Goal: Obtain resource: Obtain resource

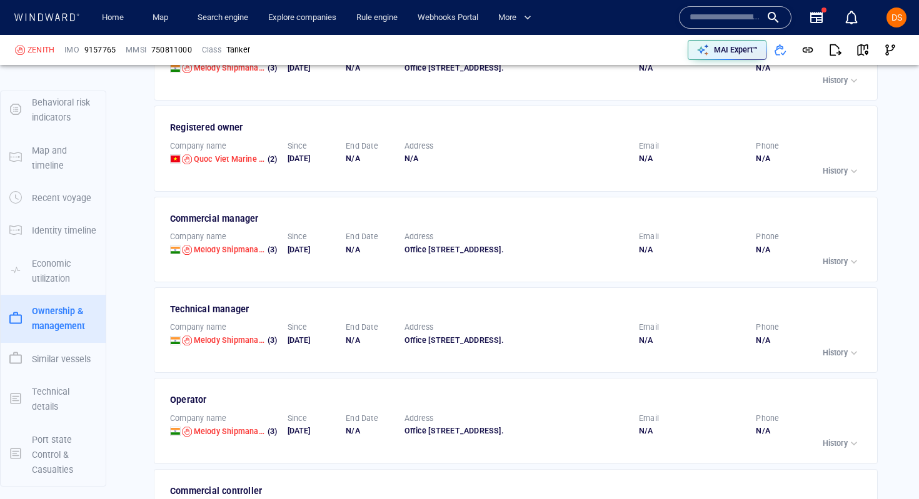
scroll to position [3715, 0]
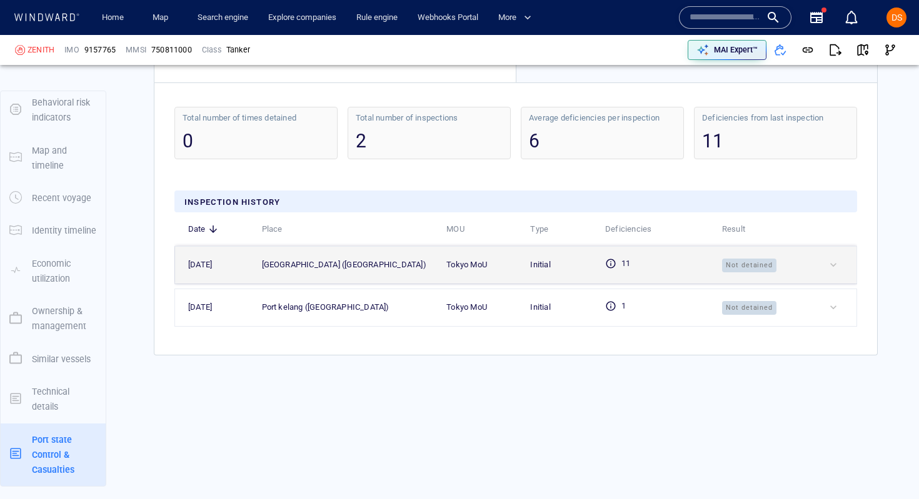
click at [749, 268] on div at bounding box center [840, 265] width 26 height 12
click at [749, 262] on div at bounding box center [840, 265] width 26 height 12
click at [749, 267] on div at bounding box center [840, 265] width 26 height 12
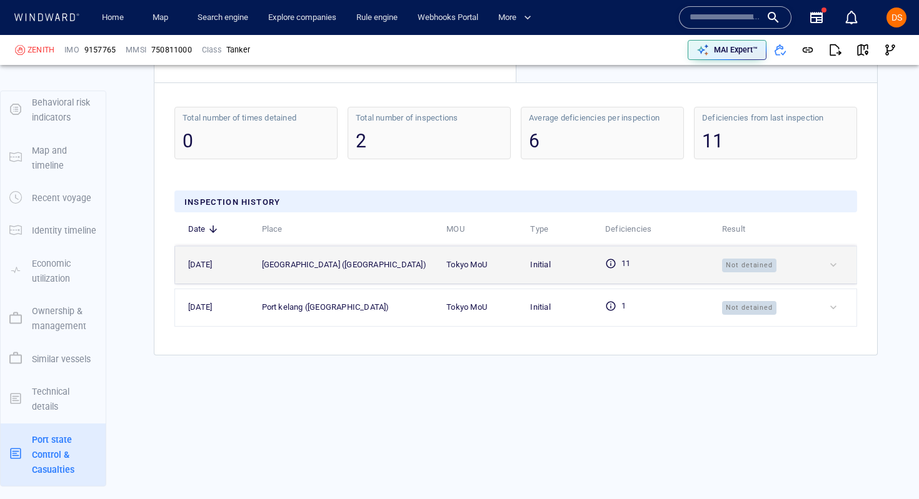
click at [433, 254] on td "Tokyo MoU" at bounding box center [475, 264] width 84 height 37
click at [395, 272] on td "Singapore (singapore)" at bounding box center [341, 264] width 185 height 37
click at [749, 261] on div at bounding box center [840, 265] width 26 height 12
click at [749, 263] on div at bounding box center [840, 265] width 26 height 12
click at [749, 266] on div at bounding box center [840, 265] width 26 height 12
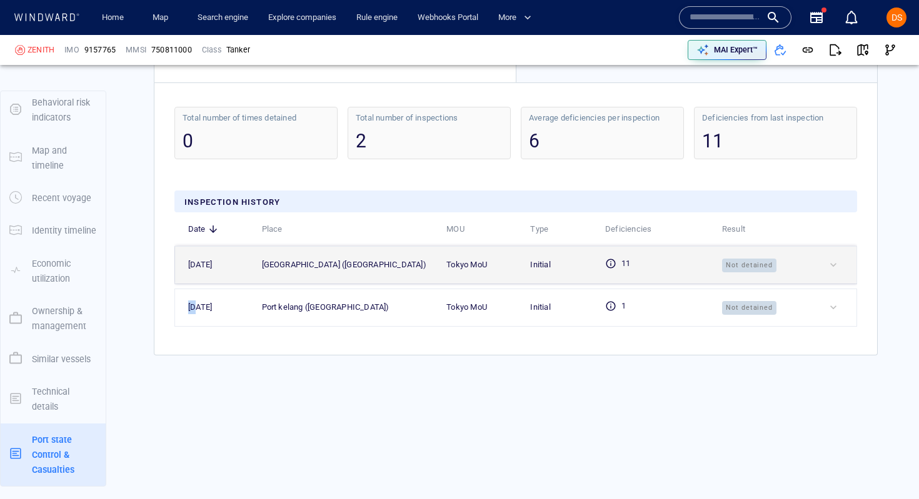
click at [749, 266] on div at bounding box center [840, 265] width 26 height 12
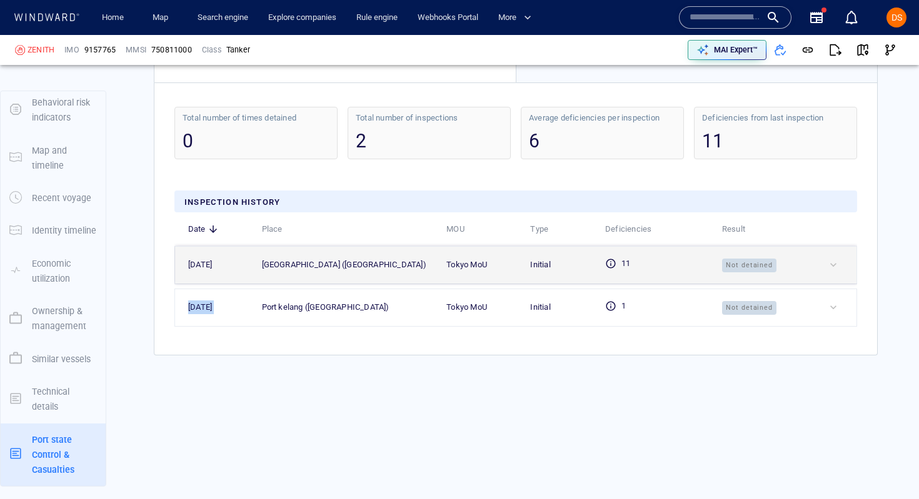
click at [749, 266] on div at bounding box center [840, 265] width 26 height 12
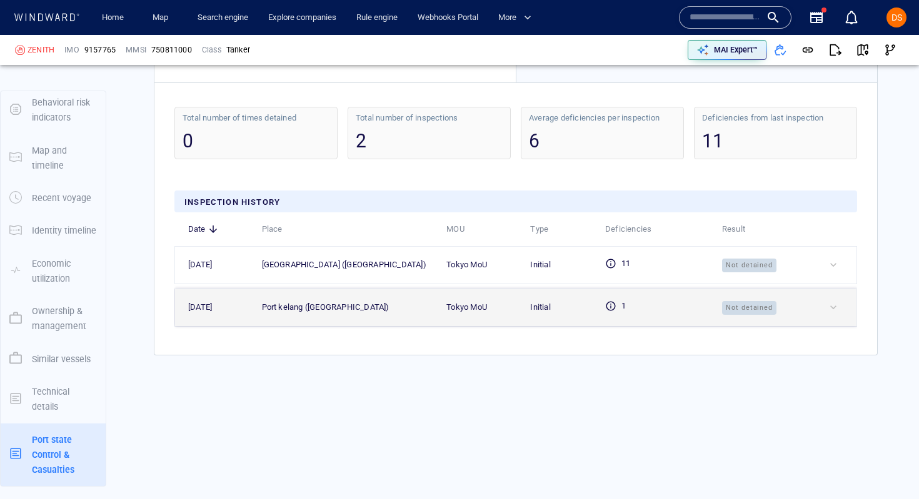
click at [749, 315] on td at bounding box center [835, 307] width 43 height 37
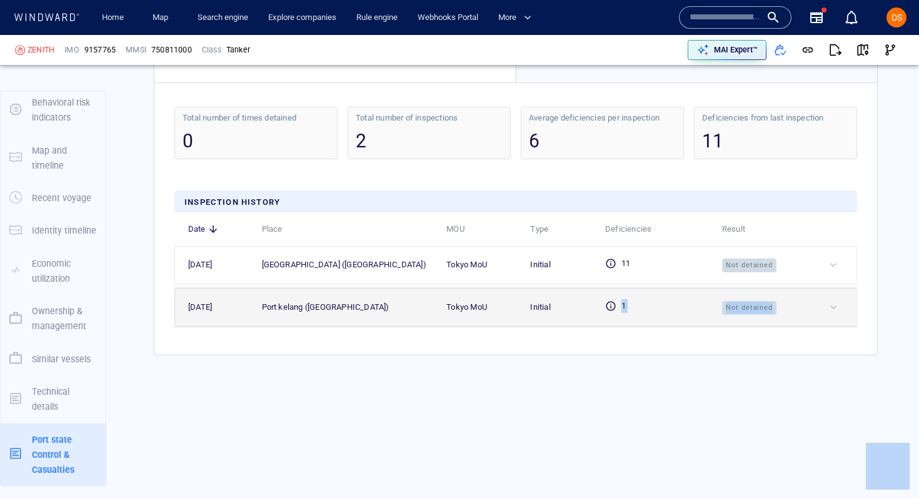
click at [749, 315] on td at bounding box center [835, 307] width 43 height 37
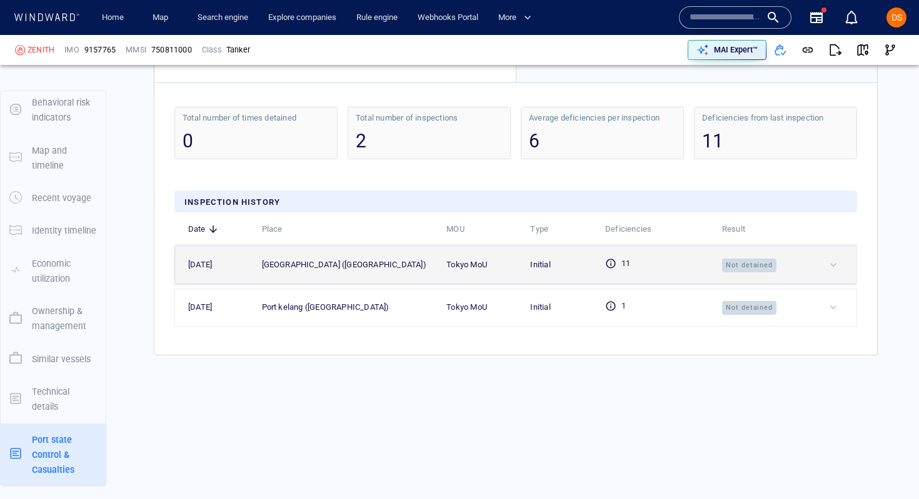
click at [749, 262] on td at bounding box center [835, 264] width 43 height 37
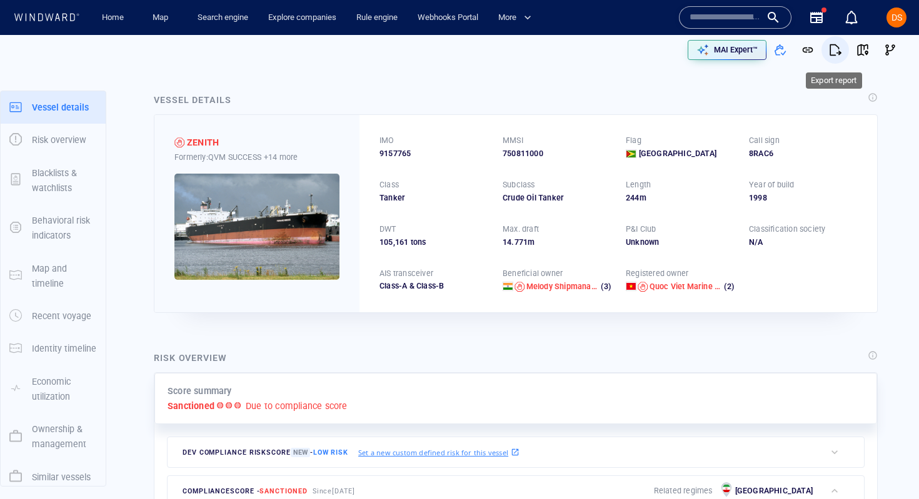
click at [749, 52] on span "button" at bounding box center [835, 50] width 12 height 12
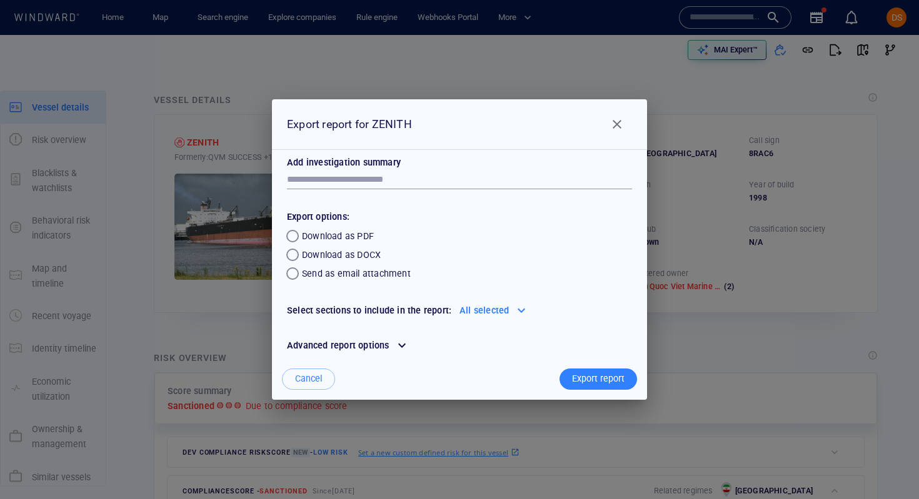
click at [587, 380] on div "Export report" at bounding box center [597, 379] width 57 height 21
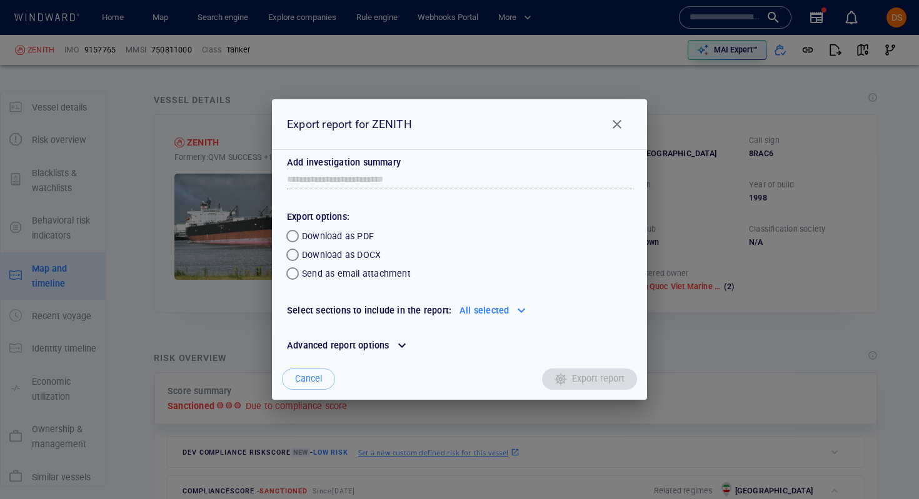
scroll to position [119, 0]
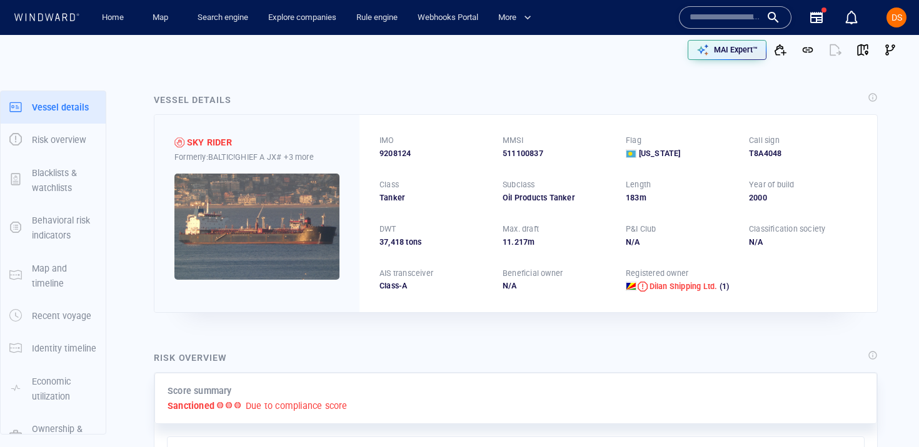
scroll to position [171, 0]
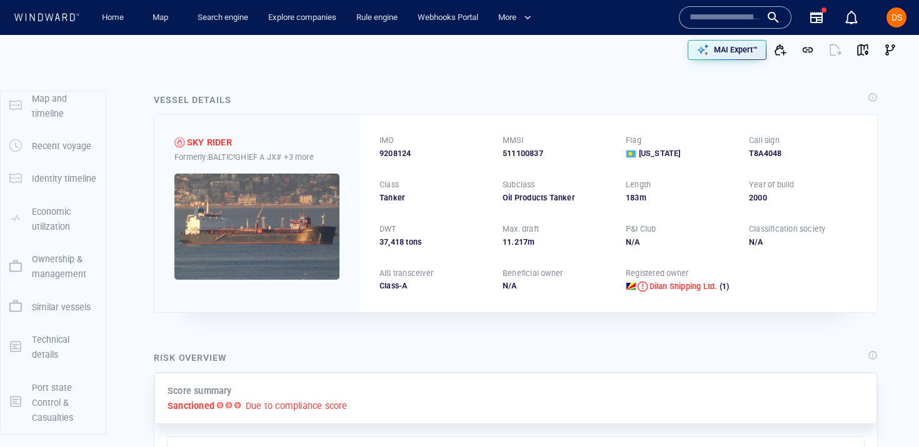
click at [63, 399] on p "Port state Control & Casualties" at bounding box center [64, 404] width 65 height 46
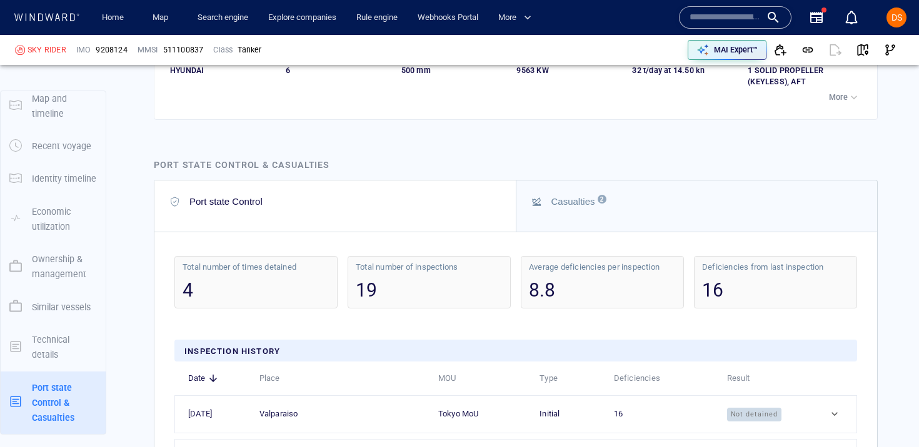
scroll to position [3708, 0]
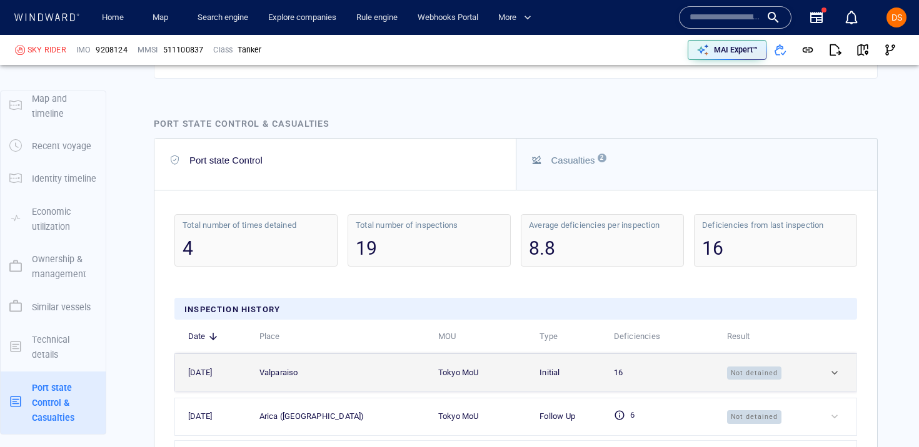
scroll to position [3828, 0]
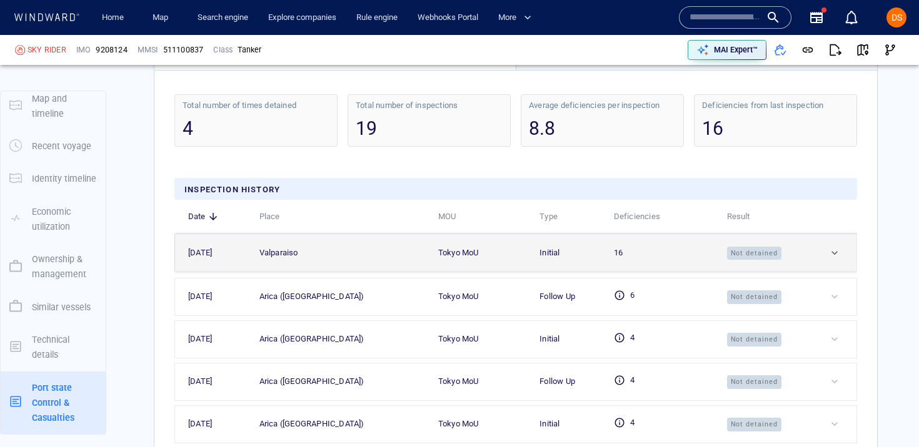
click at [831, 247] on div at bounding box center [840, 253] width 25 height 12
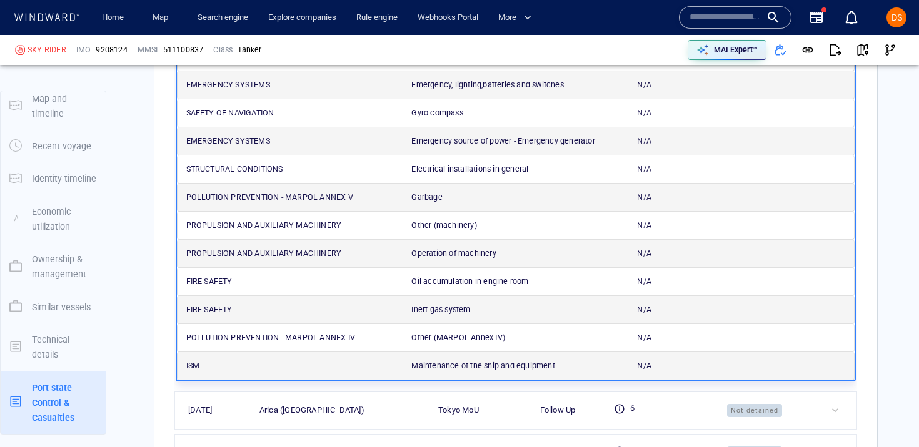
scroll to position [4486, 0]
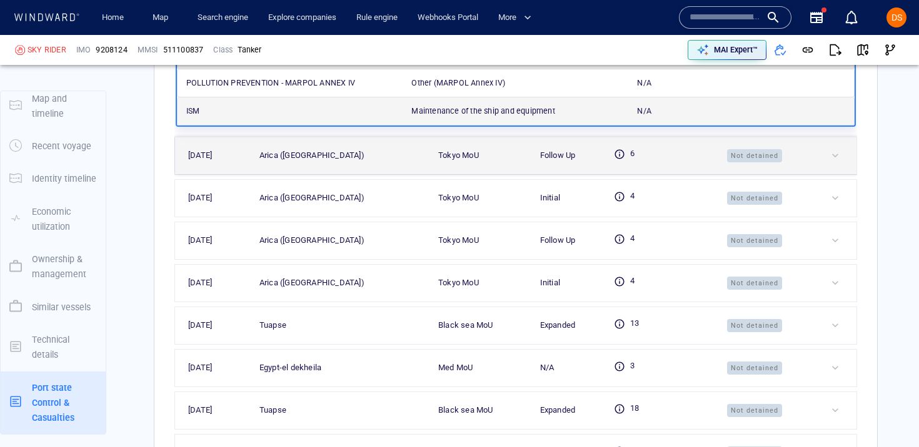
click at [839, 149] on div at bounding box center [841, 155] width 25 height 12
click at [832, 149] on div at bounding box center [841, 155] width 25 height 12
click at [831, 149] on div at bounding box center [841, 155] width 25 height 12
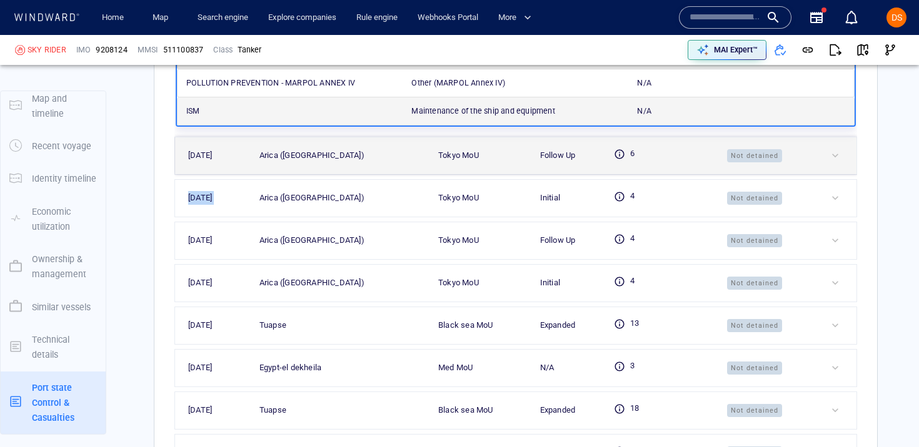
click at [831, 149] on div at bounding box center [841, 155] width 25 height 12
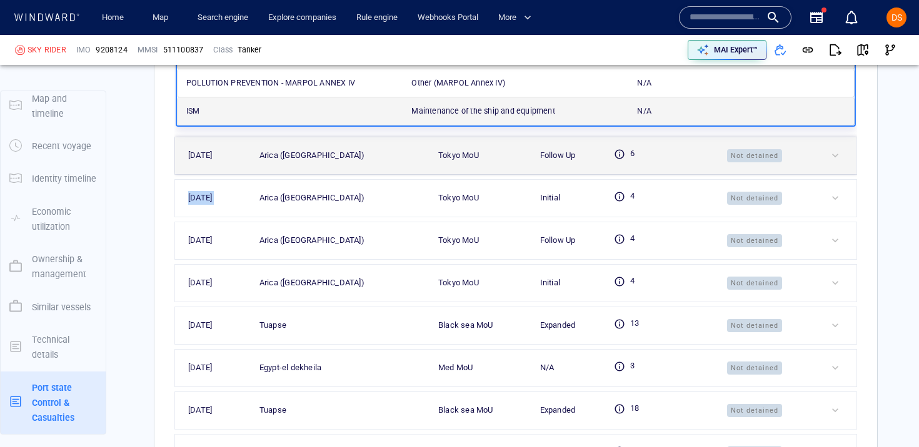
click at [831, 149] on div at bounding box center [841, 155] width 25 height 12
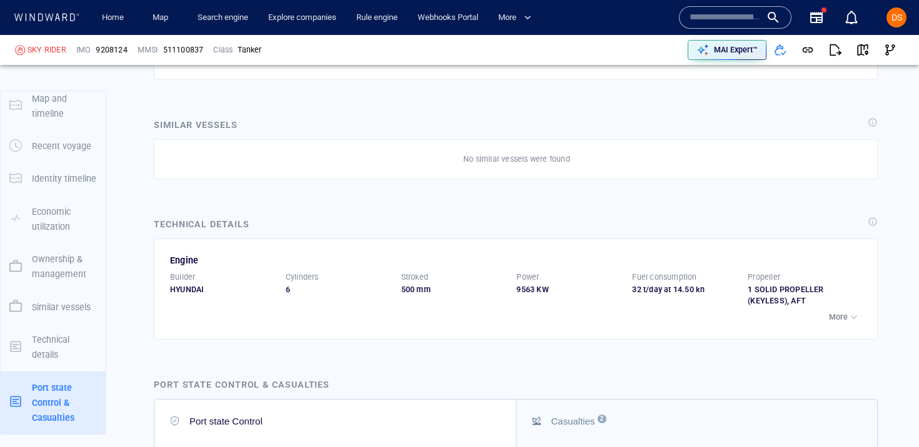
scroll to position [3354, 0]
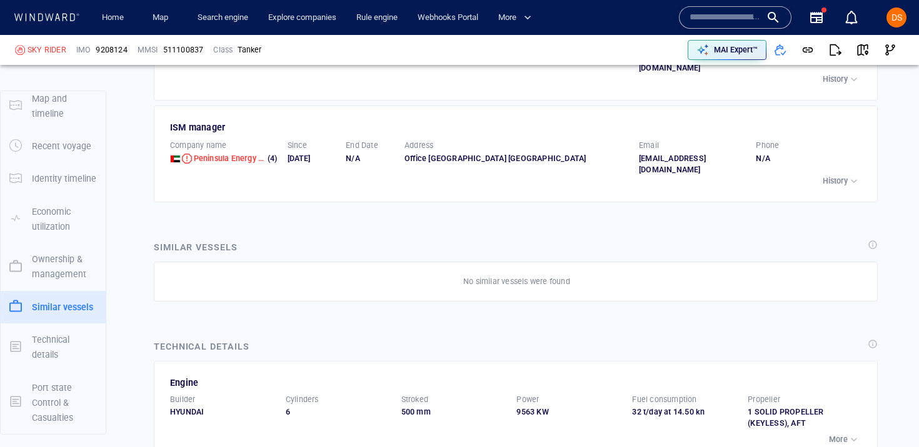
click at [836, 55] on span "button" at bounding box center [835, 50] width 12 height 12
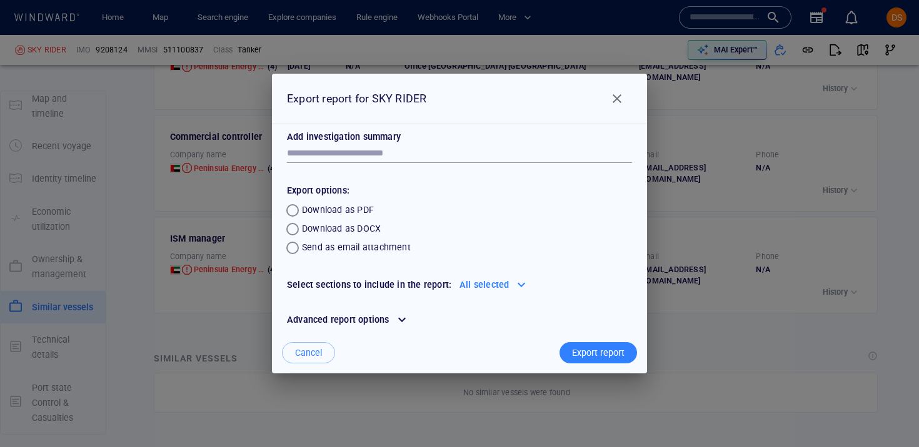
click at [609, 348] on div "Export report" at bounding box center [597, 353] width 57 height 21
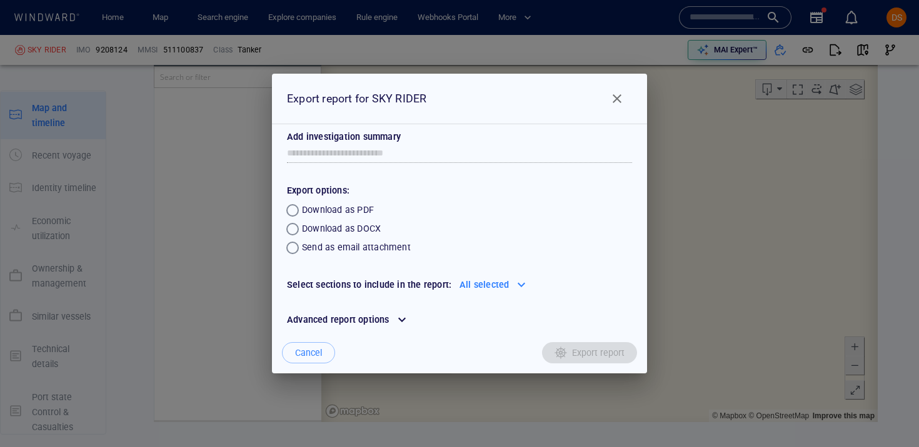
scroll to position [1203, 0]
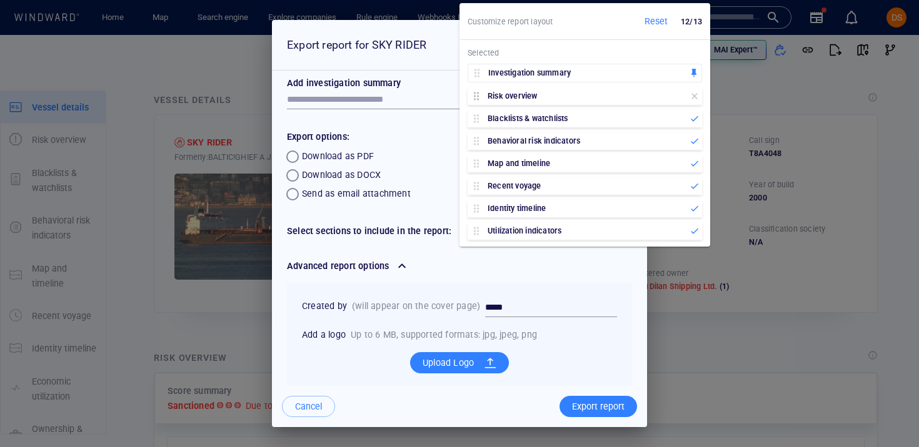
click at [694, 96] on icon at bounding box center [694, 96] width 6 height 6
click at [694, 96] on icon at bounding box center [694, 97] width 7 height 6
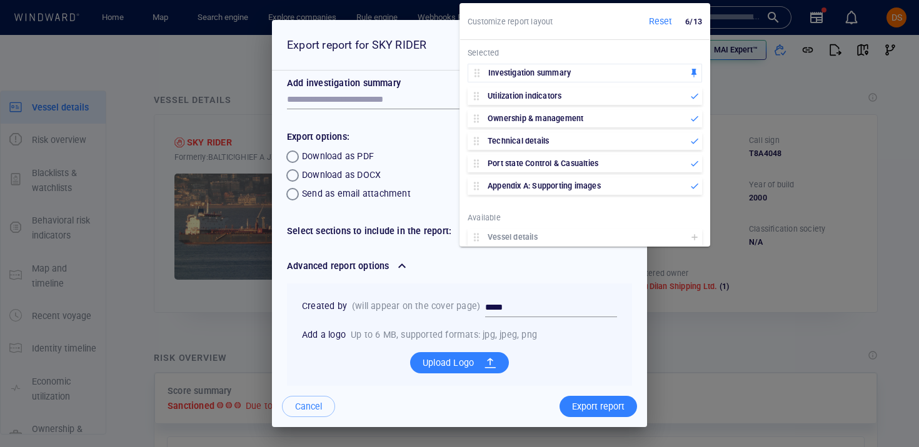
click at [694, 96] on icon at bounding box center [694, 97] width 7 height 6
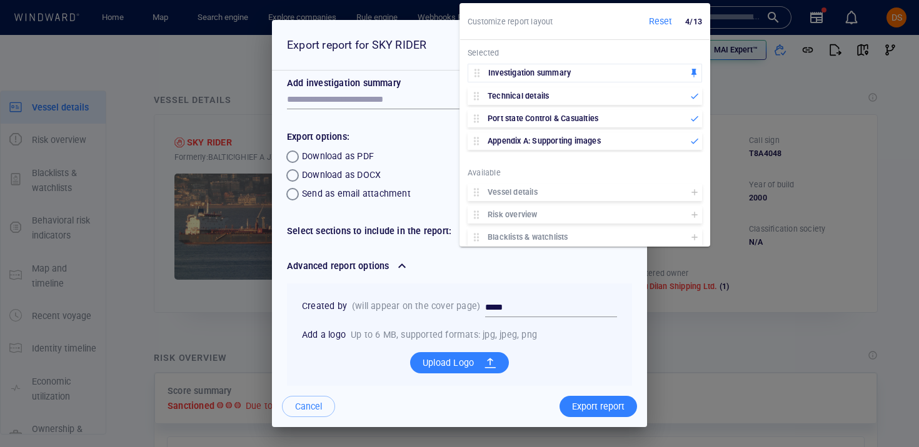
click at [694, 96] on icon at bounding box center [694, 97] width 7 height 6
click at [544, 289] on div "Created by (will appear on the cover page) ***** Add a logo Up to 6 MB, support…" at bounding box center [459, 388] width 345 height 208
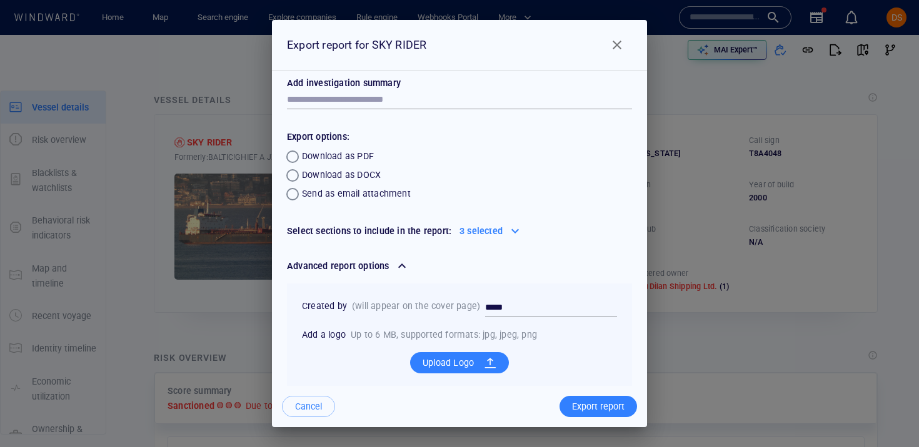
click at [591, 403] on div "Export report" at bounding box center [597, 407] width 57 height 21
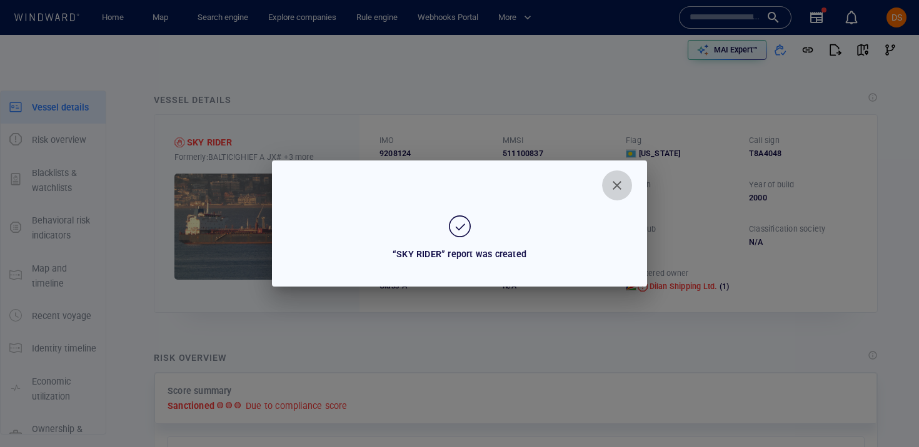
click at [616, 192] on span "Close" at bounding box center [616, 185] width 15 height 15
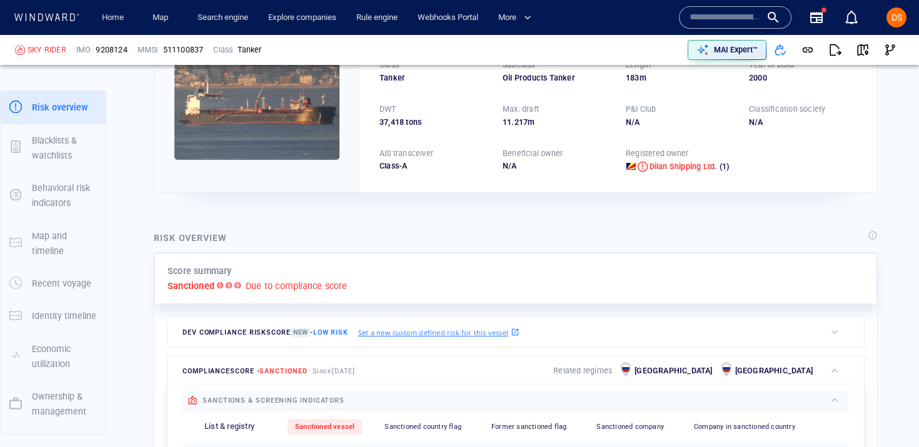
scroll to position [171, 0]
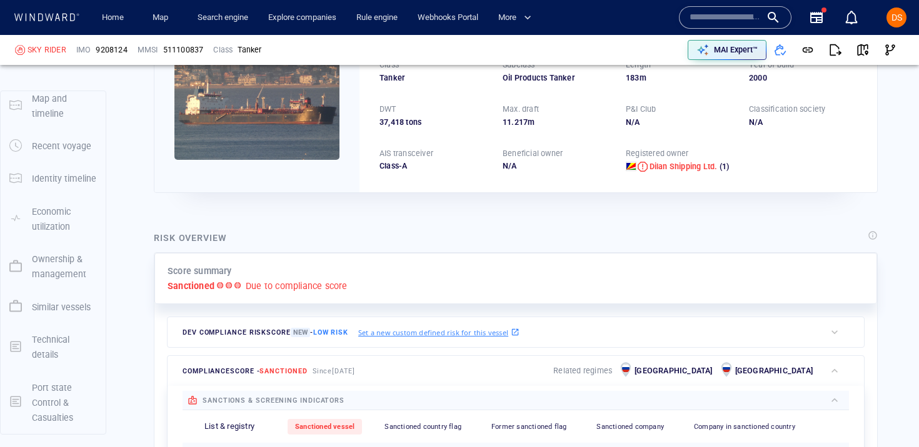
click at [31, 399] on div "Port state Control & Casualties" at bounding box center [64, 404] width 75 height 56
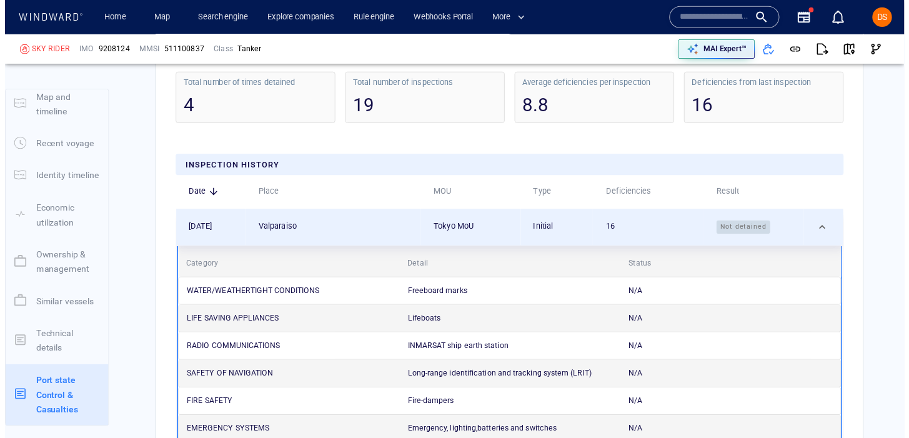
scroll to position [3873, 0]
